Goal: Information Seeking & Learning: Learn about a topic

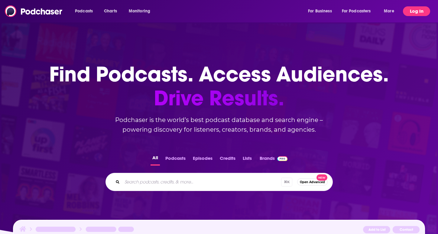
click at [417, 9] on button "Log In" at bounding box center [416, 11] width 27 height 10
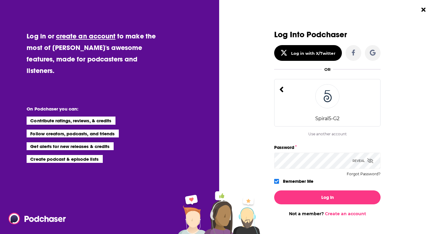
click at [368, 161] on icon "Dialog" at bounding box center [370, 160] width 6 height 5
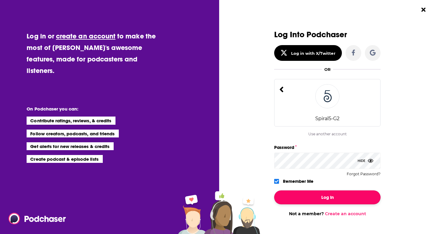
click at [312, 197] on button "Log In" at bounding box center [327, 197] width 106 height 14
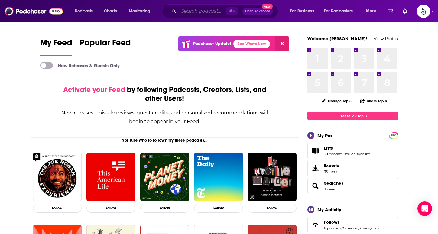
click at [184, 10] on input "Search podcasts, credits, & more..." at bounding box center [203, 11] width 48 height 10
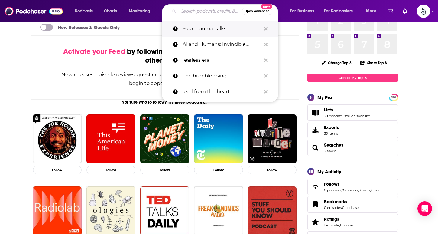
scroll to position [41, 0]
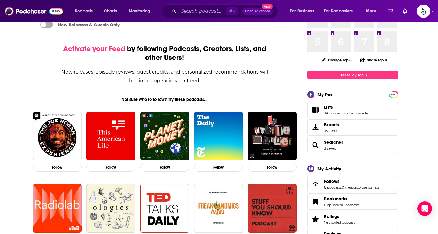
click at [89, 10] on span "Podcasts" at bounding box center [84, 11] width 18 height 8
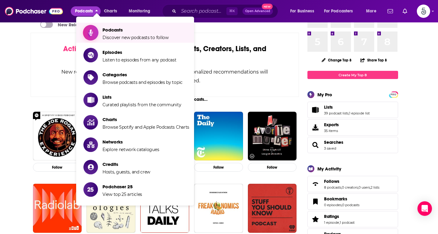
click at [112, 31] on span "Podcasts" at bounding box center [136, 30] width 66 height 6
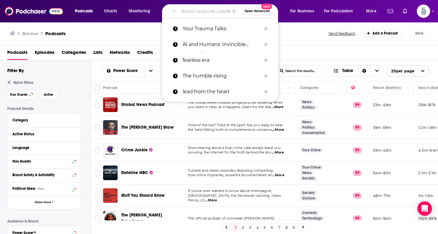
click at [186, 12] on input "Search podcasts, credits, & more..." at bounding box center [210, 11] width 63 height 10
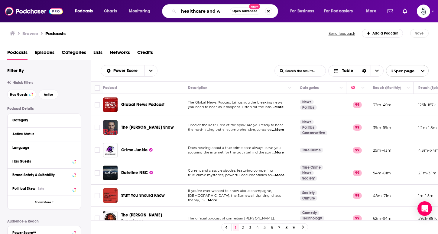
type input "healthcare and AI"
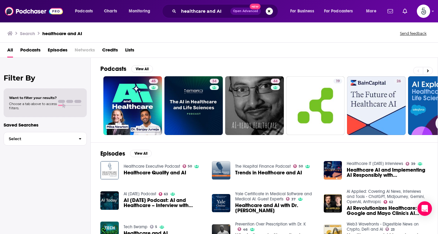
click at [32, 50] on span "Podcasts" at bounding box center [30, 51] width 20 height 12
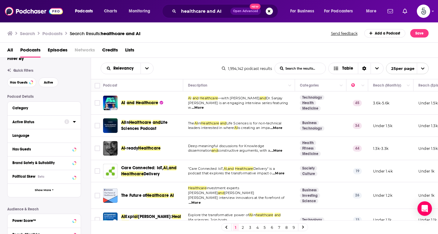
scroll to position [11, 0]
click at [32, 108] on div "Category" at bounding box center [40, 107] width 57 height 4
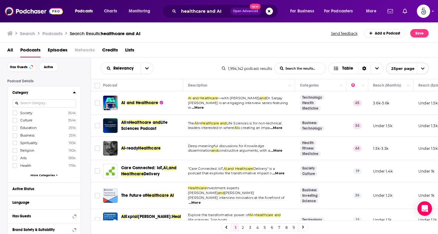
scroll to position [27, 0]
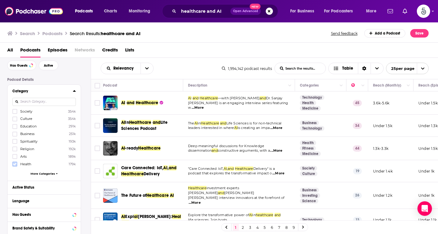
click at [14, 164] on icon at bounding box center [15, 163] width 4 height 3
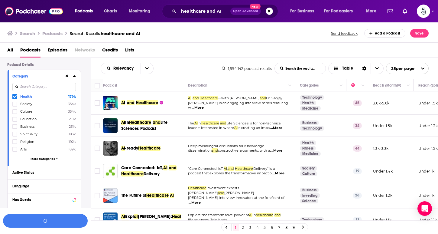
scroll to position [74, 0]
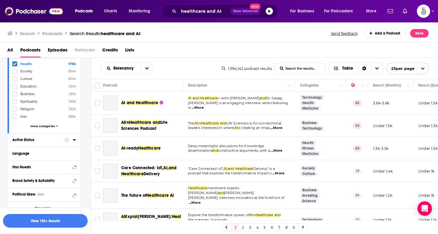
click at [28, 138] on div "Active Status" at bounding box center [36, 140] width 48 height 4
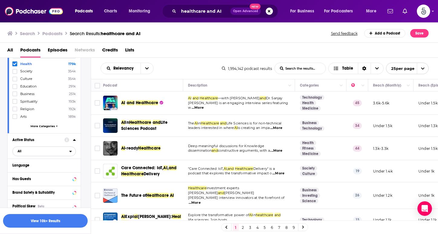
click at [33, 150] on span "All" at bounding box center [41, 151] width 57 height 8
click at [33, 174] on div "Active 234k" at bounding box center [46, 171] width 68 height 10
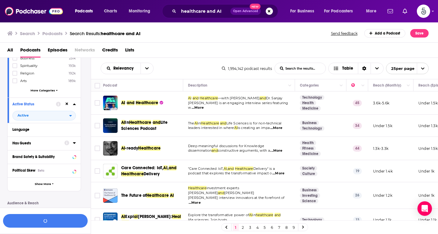
click at [37, 142] on div "Has Guests" at bounding box center [36, 143] width 48 height 4
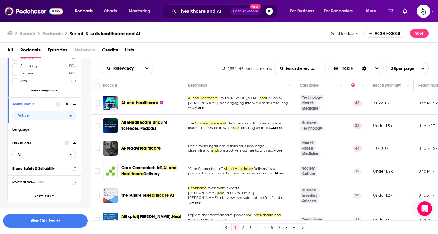
click at [31, 155] on span "All" at bounding box center [41, 154] width 57 height 8
click at [31, 175] on span "Has guests" at bounding box center [32, 174] width 34 height 3
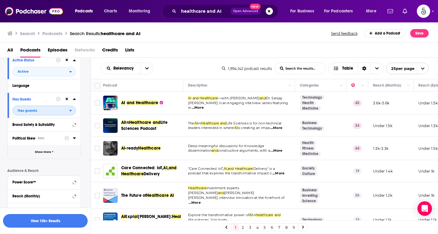
scroll to position [155, 0]
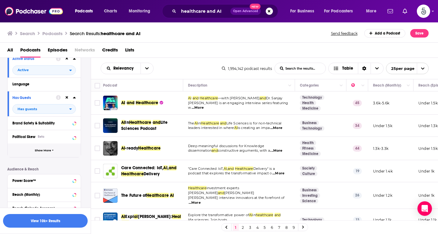
click at [42, 150] on span "Show More" at bounding box center [43, 150] width 16 height 3
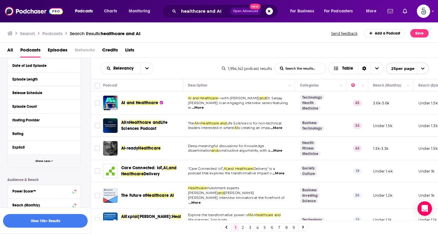
scroll to position [339, 0]
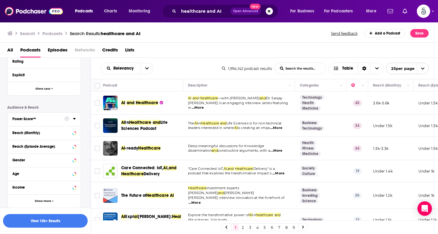
click at [50, 119] on div "Power Score™" at bounding box center [36, 119] width 48 height 4
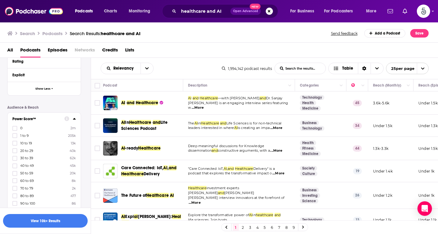
scroll to position [372, 0]
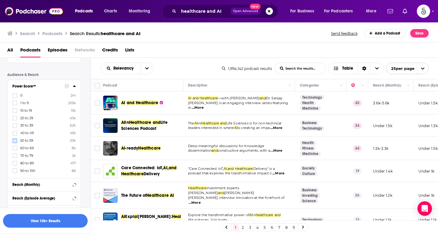
click at [14, 139] on icon at bounding box center [15, 141] width 4 height 4
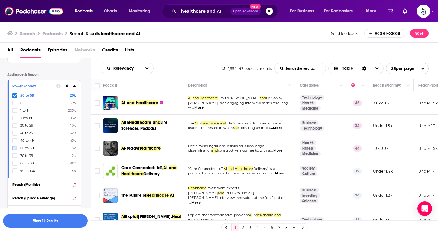
click at [14, 146] on icon at bounding box center [15, 148] width 4 height 4
click at [15, 153] on label at bounding box center [14, 155] width 5 height 5
click at [15, 161] on icon at bounding box center [15, 163] width 4 height 4
click at [15, 170] on icon at bounding box center [15, 170] width 4 height 3
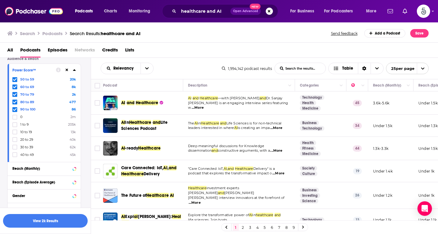
scroll to position [444, 0]
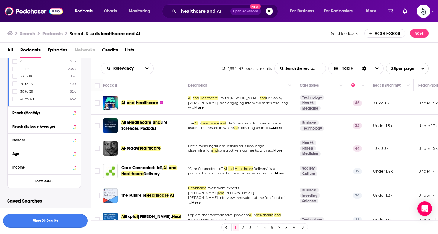
click at [41, 220] on button "View 2k Results" at bounding box center [45, 221] width 85 height 14
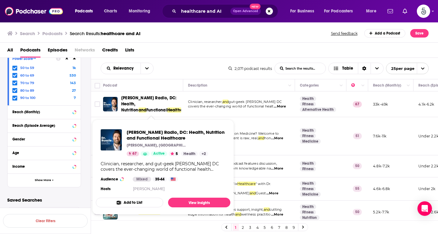
click at [143, 99] on span "Dr. Ruscio Radio, DC: Health, Nutrition" at bounding box center [148, 103] width 55 height 17
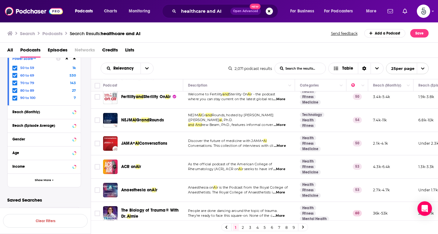
scroll to position [313, 0]
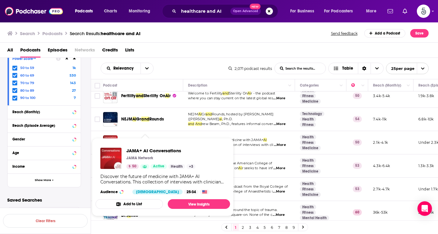
click at [148, 139] on span "JAMA+ AI Conversations JAMA Network 50 Active Health + 3 Discover the future of…" at bounding box center [163, 177] width 135 height 78
click at [145, 131] on td "JAMA+ AI Conversations" at bounding box center [143, 142] width 80 height 23
click at [110, 138] on span "JAMA+ AI Conversations JAMA Network 50 Active Health + 3 Discover the future of…" at bounding box center [163, 177] width 135 height 78
click at [136, 149] on span "JAMA+ AI Conversations" at bounding box center [161, 151] width 69 height 6
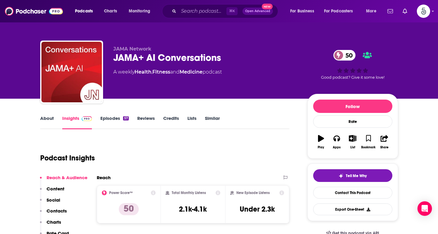
click at [107, 119] on link "Episodes 57" at bounding box center [114, 122] width 28 height 14
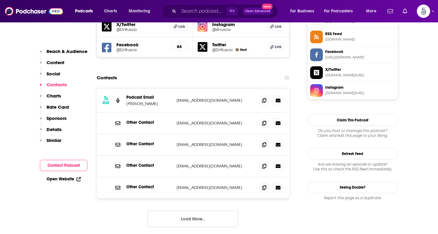
scroll to position [563, 0]
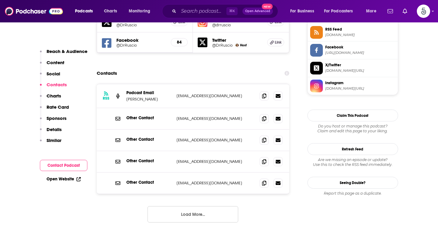
click at [188, 206] on button "Load More..." at bounding box center [193, 214] width 91 height 16
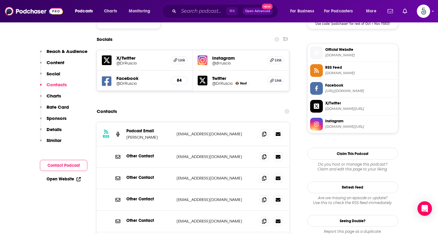
scroll to position [562, 0]
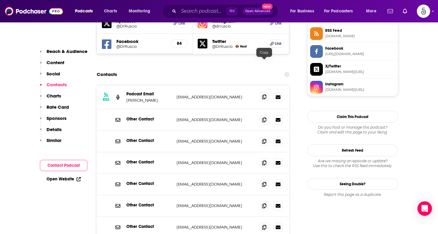
click at [265, 94] on icon at bounding box center [264, 96] width 4 height 5
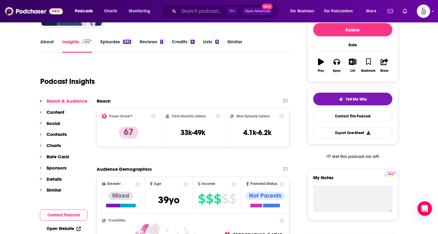
scroll to position [0, 0]
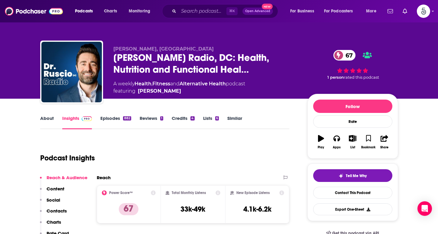
click at [206, 116] on link "Lists 6" at bounding box center [211, 122] width 16 height 14
